Goal: Use online tool/utility

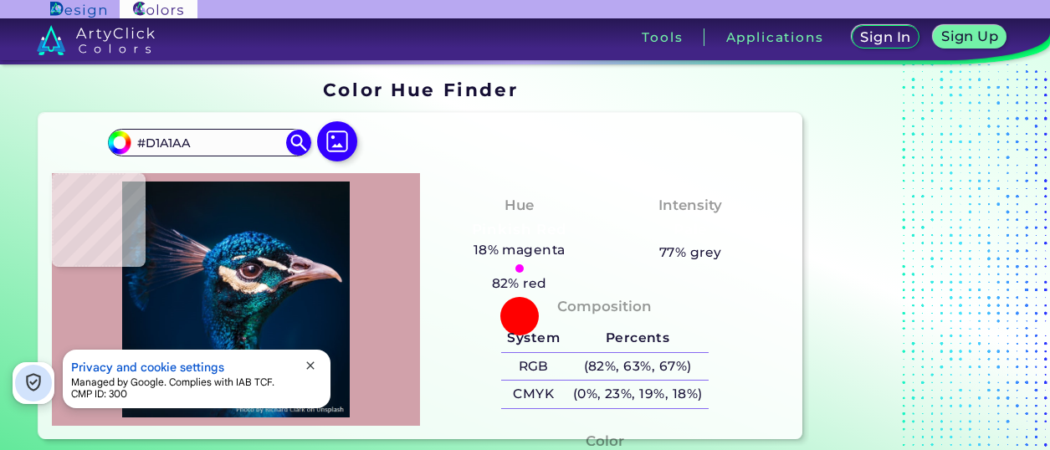
type input "#a47981"
type input "#A47981"
type input "#96727f"
type input "#96727F"
type input "#755867"
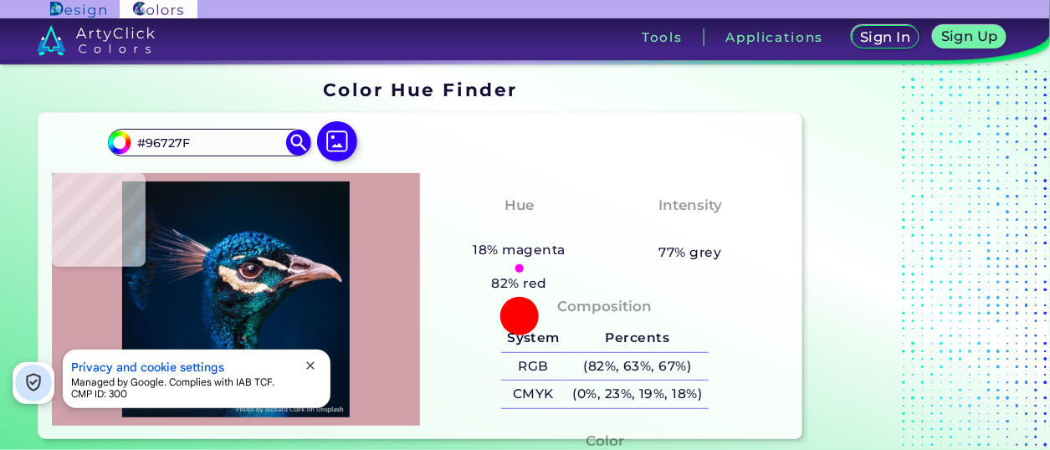
type input "#755867"
type input "#7e5360"
type input "#7E5360"
type input "#9d6d78"
type input "#9D6D78"
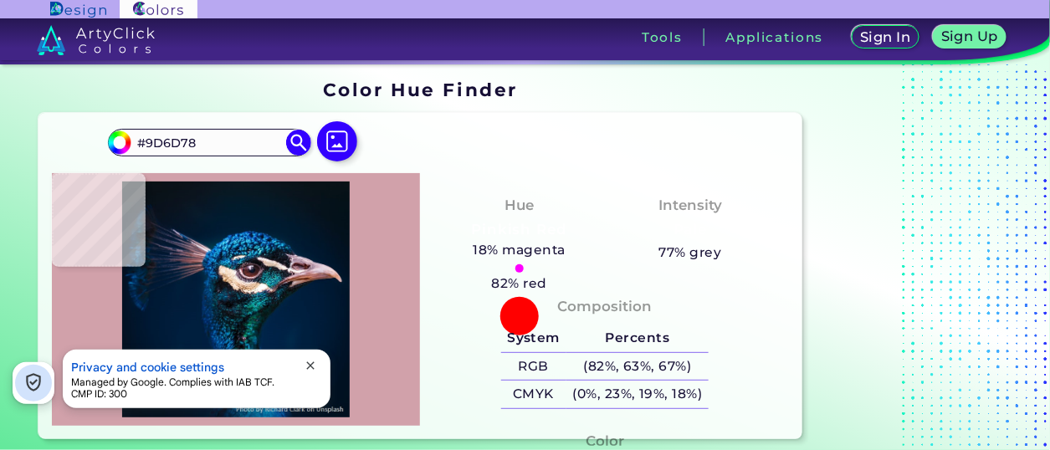
type input "#e5d7df"
type input "#E5D7DF"
type input "#ccaeb7"
type input "#CCAEB7"
type input "#003f62"
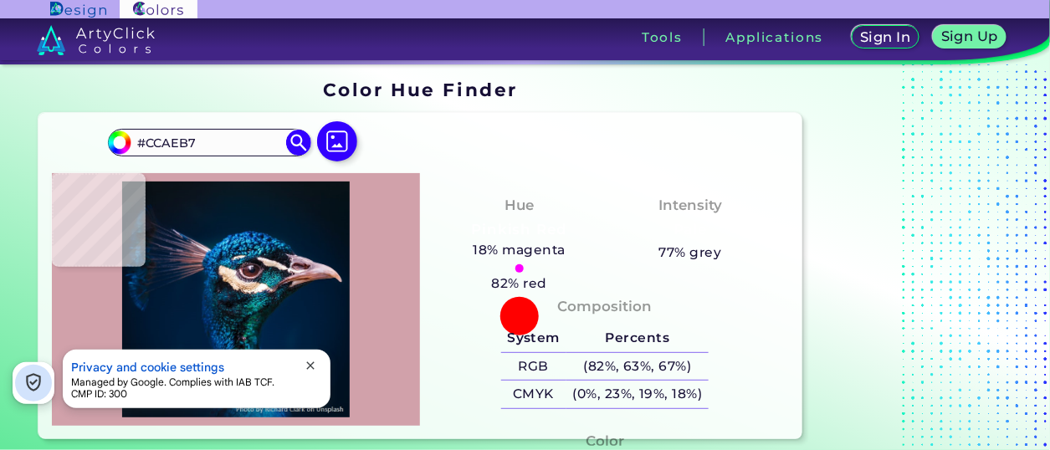
type input "#003F62"
type input "#22b4eb"
type input "#22B4EB"
type input "#03285b"
type input "#03285B"
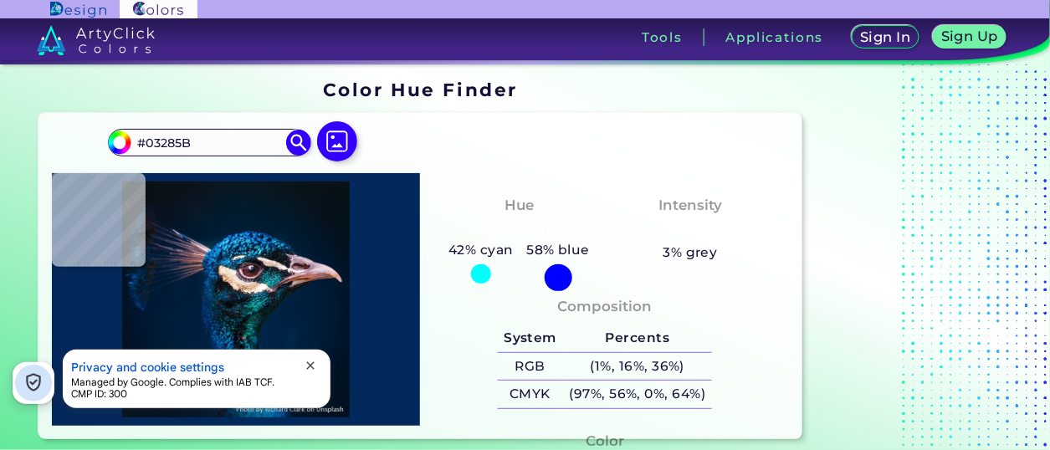
type input "#0b4e85"
type input "#0B4E85"
type input "#04182f"
type input "#04182F"
type input "#1c6685"
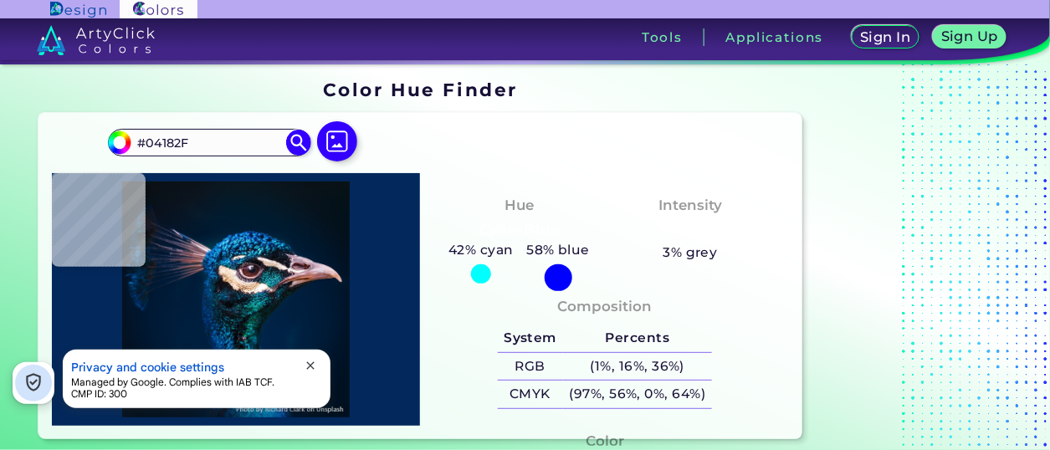
type input "#1C6685"
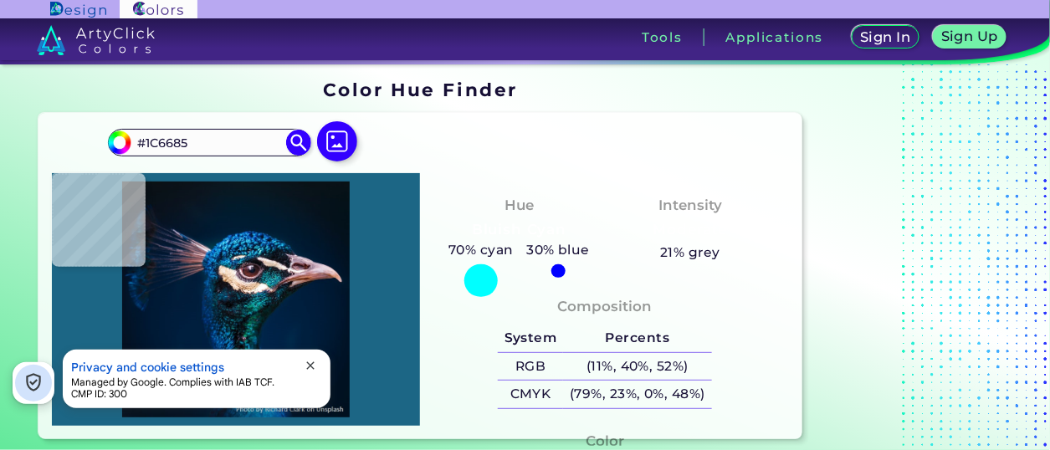
type input "#065592"
type input "#0c4f70"
type input "#0C4F70"
type input "#4cdcf9"
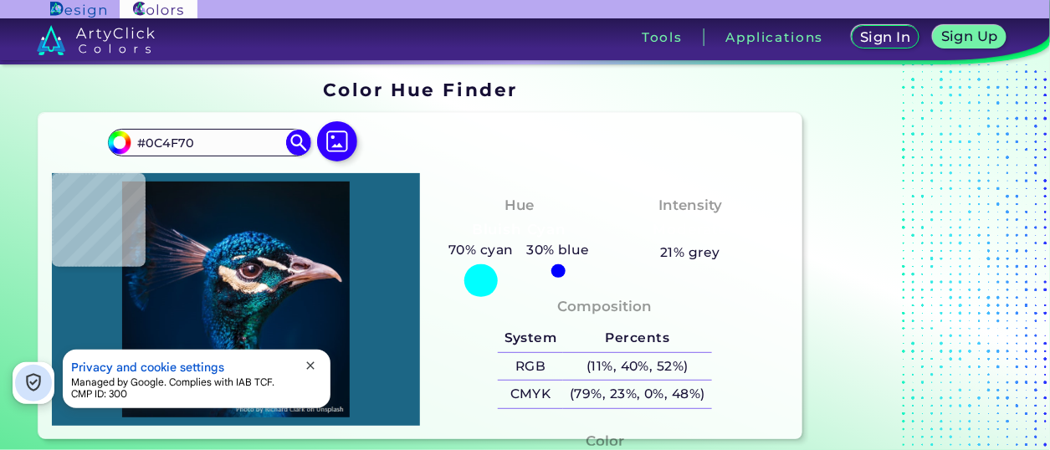
type input "#4CDCF9"
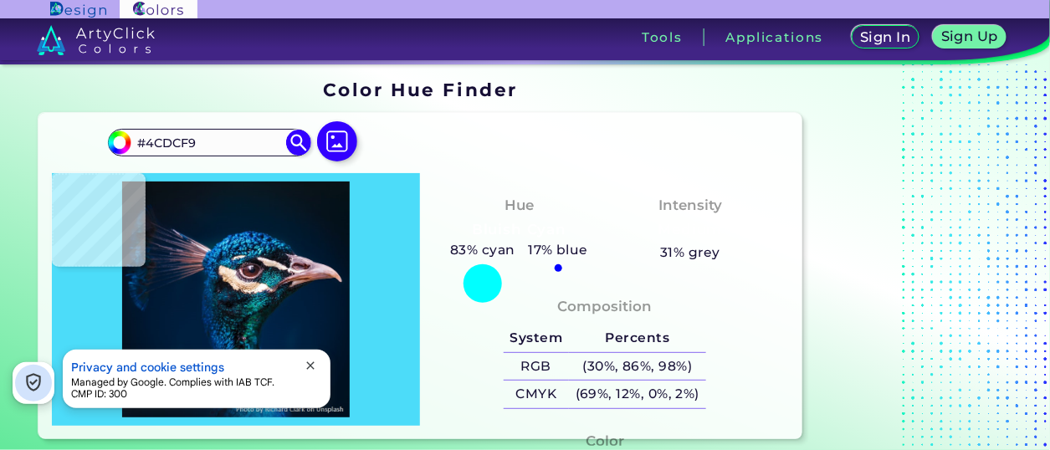
type input "#00102b"
type input "#00102B"
type input "#0c7aad"
type input "#0C7AAD"
type input "#22adda"
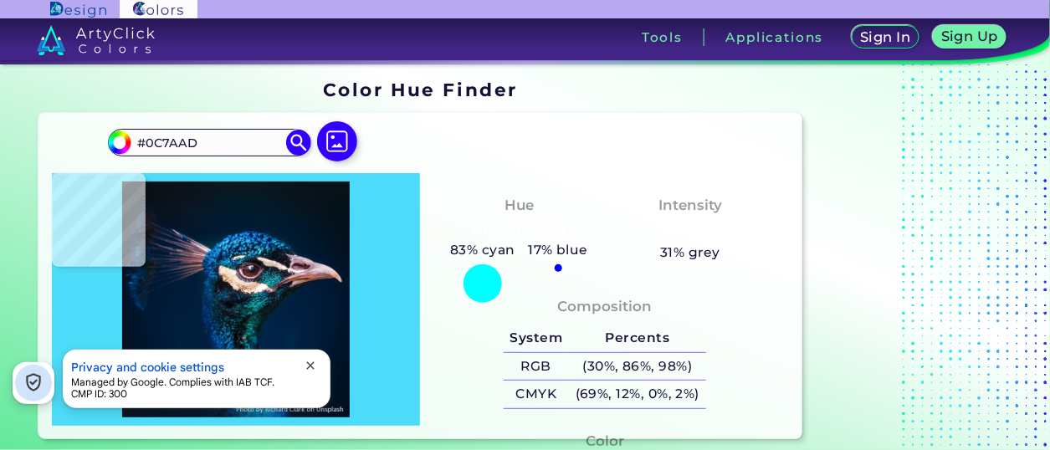
type input "#22ADDA"
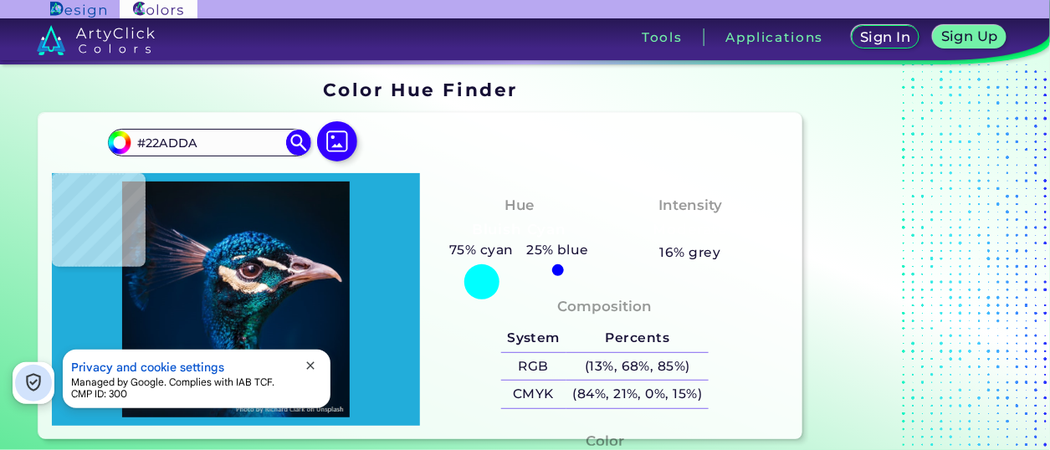
type input "#3ab8f7"
type input "#3AB8F7"
type input "#08549a"
type input "#08549A"
type input "#1773d3"
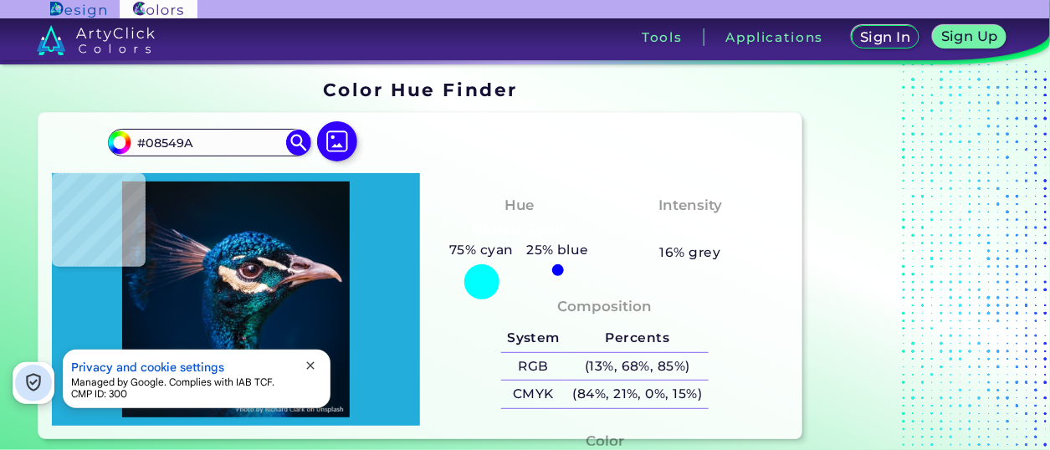
type input "#1773D3"
type input "#00336d"
type input "#00336D"
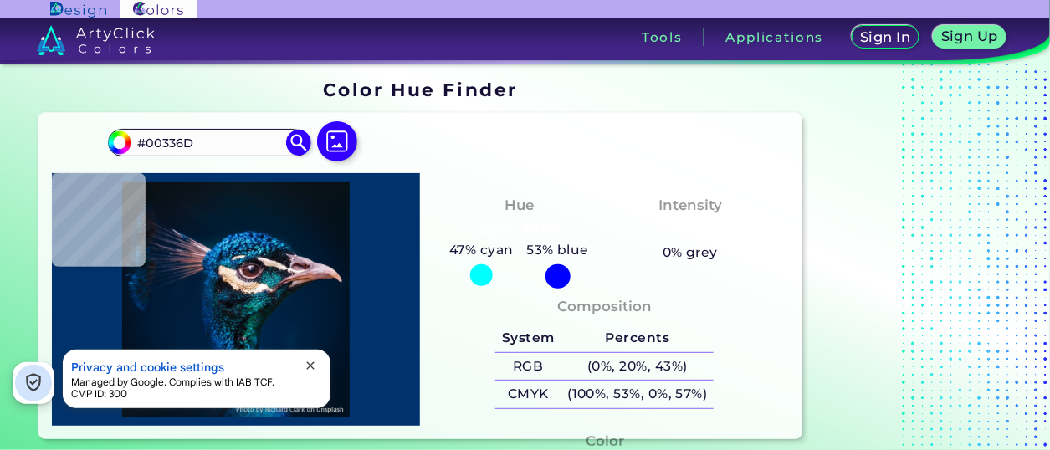
type input "#011b3c"
type input "#011B3C"
type input "#021d3b"
type input "#021D3B"
type input "#023670"
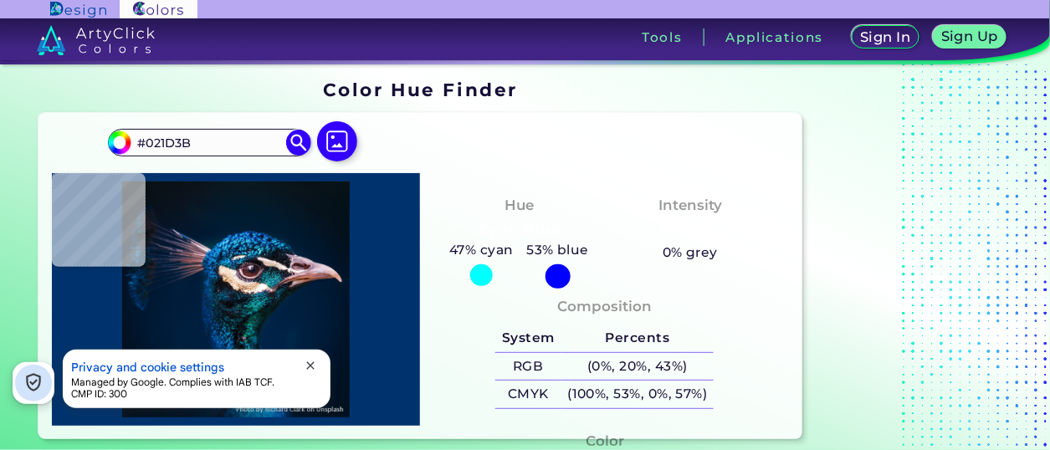
type input "#023670"
type input "#127bbd"
type input "#127BBD"
type input "#0a82d5"
type input "#0A82D5"
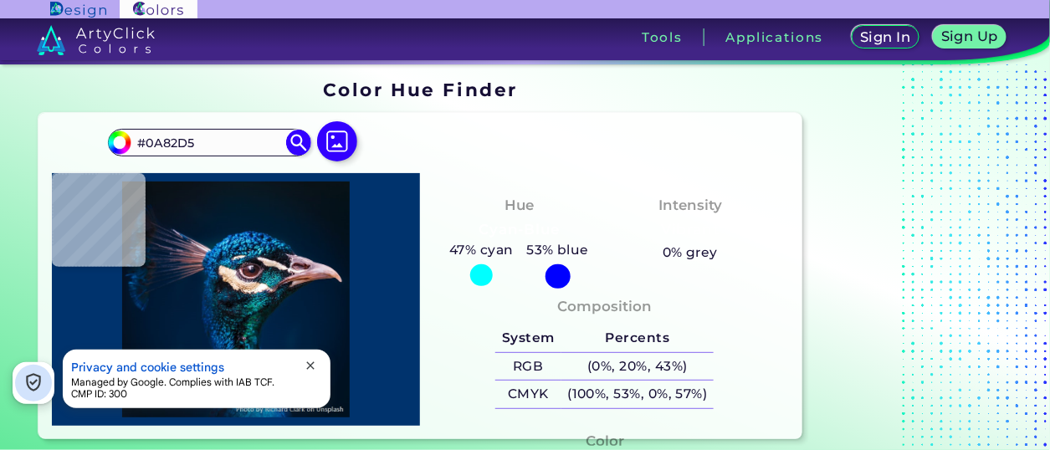
type input "#0466bc"
type input "#[DATE]"
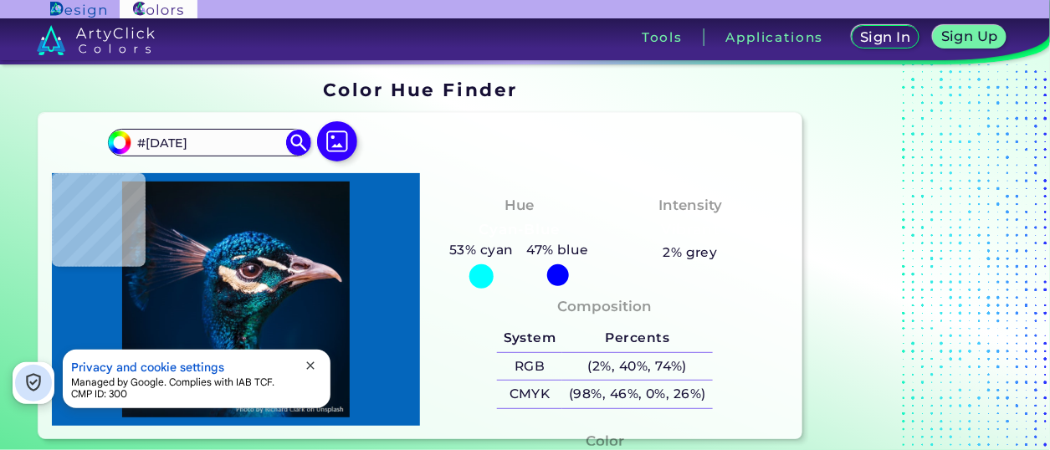
click at [255, 233] on img at bounding box center [236, 300] width 352 height 236
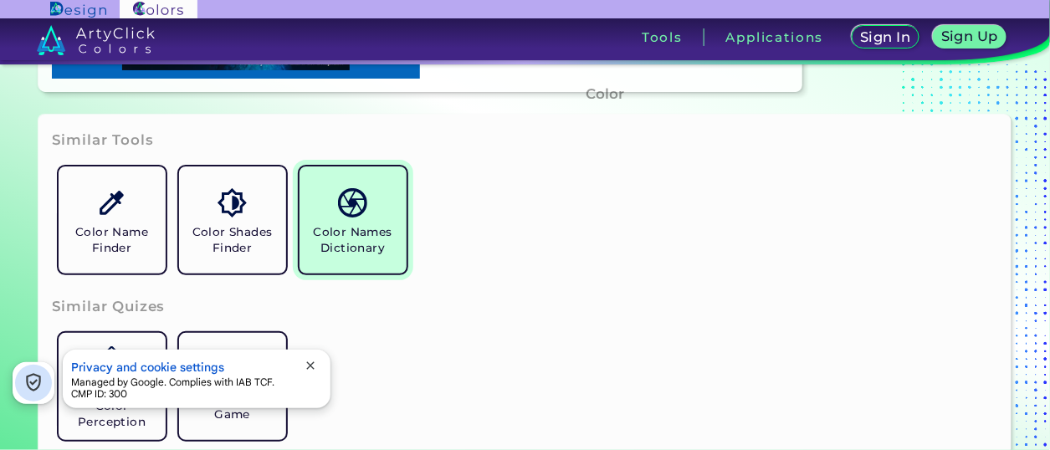
scroll to position [335, 0]
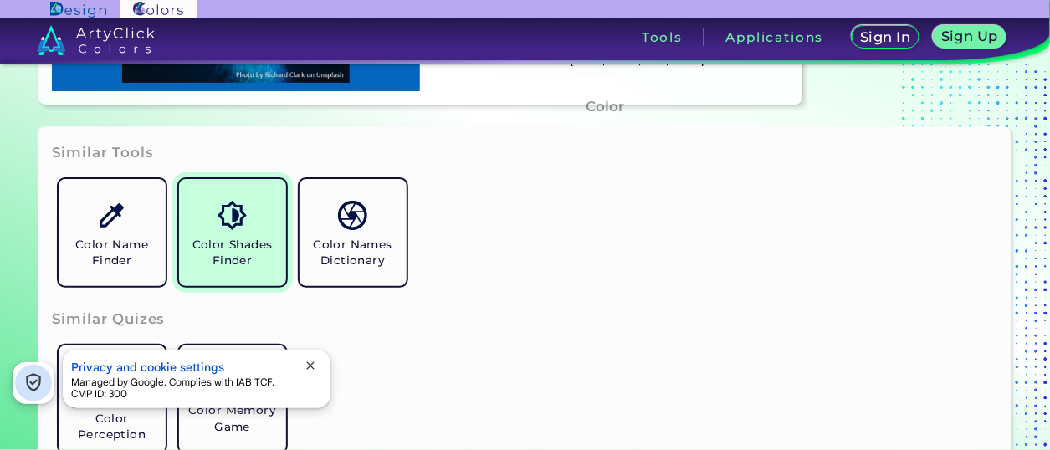
click at [285, 252] on link "Color Shades Finder" at bounding box center [232, 232] width 121 height 121
